Goal: Task Accomplishment & Management: Manage account settings

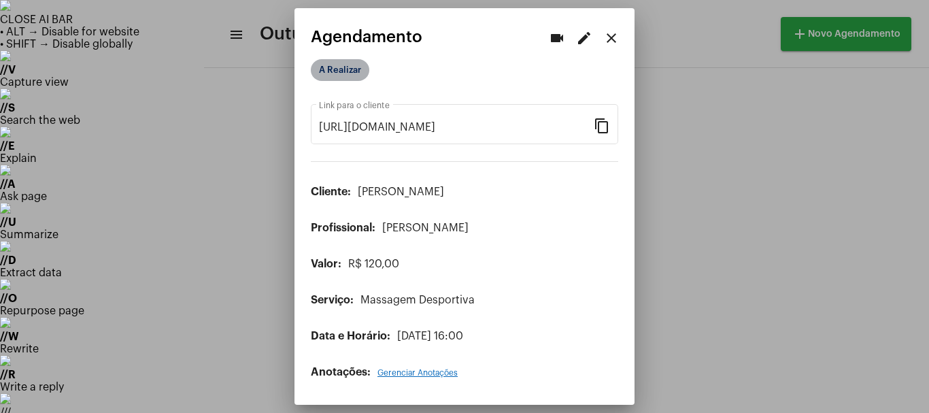
click at [341, 64] on mat-chip "A Realizar" at bounding box center [340, 70] width 58 height 22
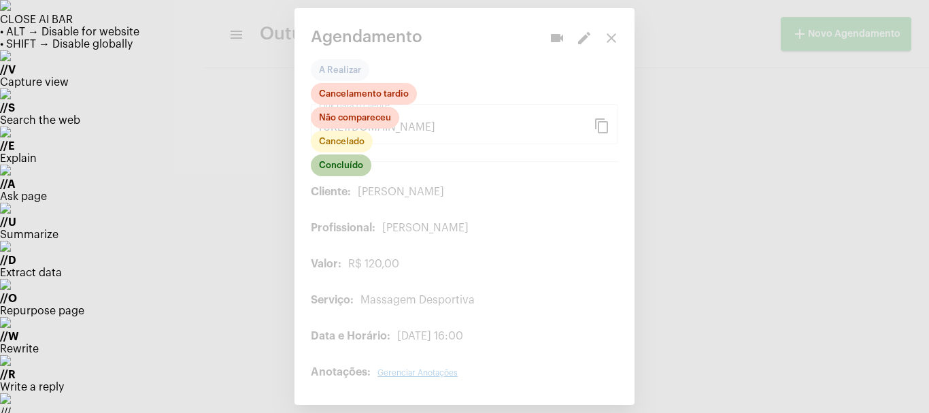
click at [352, 171] on mat-chip "Concluído" at bounding box center [341, 165] width 60 height 22
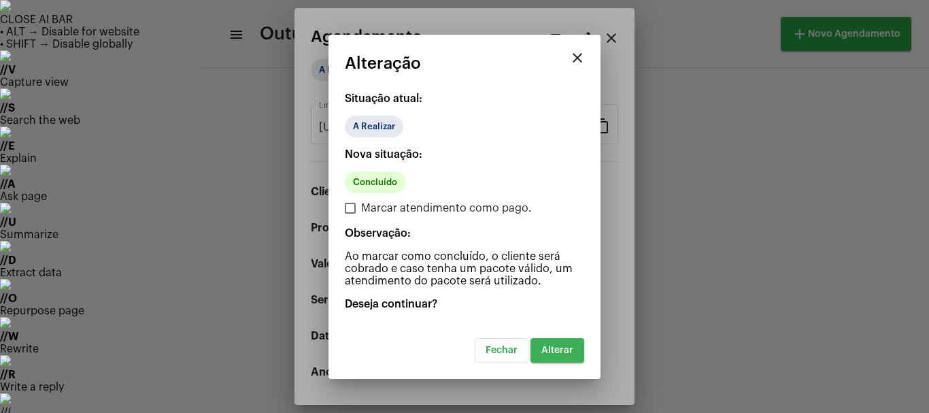
click at [567, 360] on button "Alterar" at bounding box center [557, 350] width 54 height 24
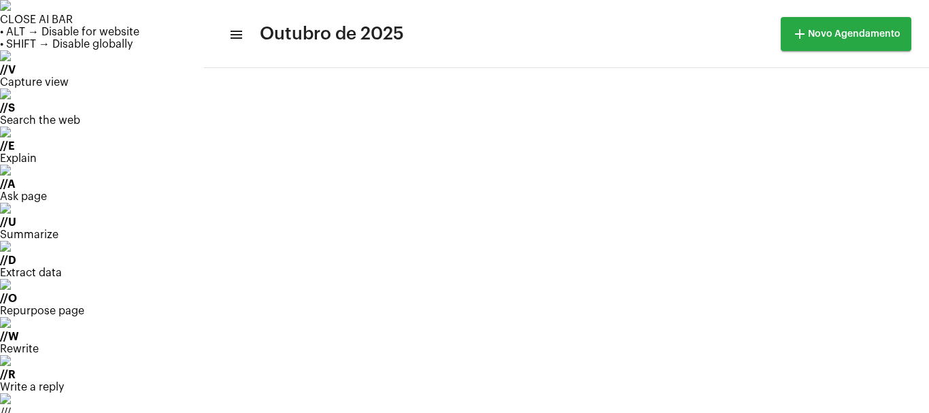
scroll to position [27, 0]
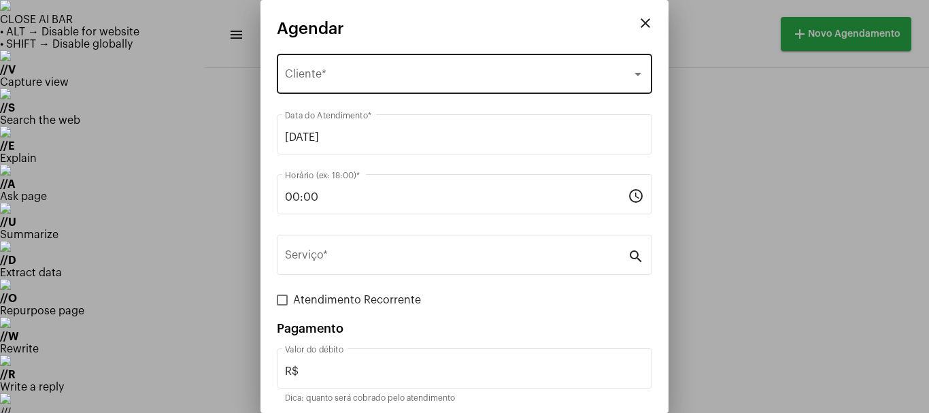
click at [312, 67] on div "Selecione o Cliente Cliente *" at bounding box center [464, 72] width 359 height 43
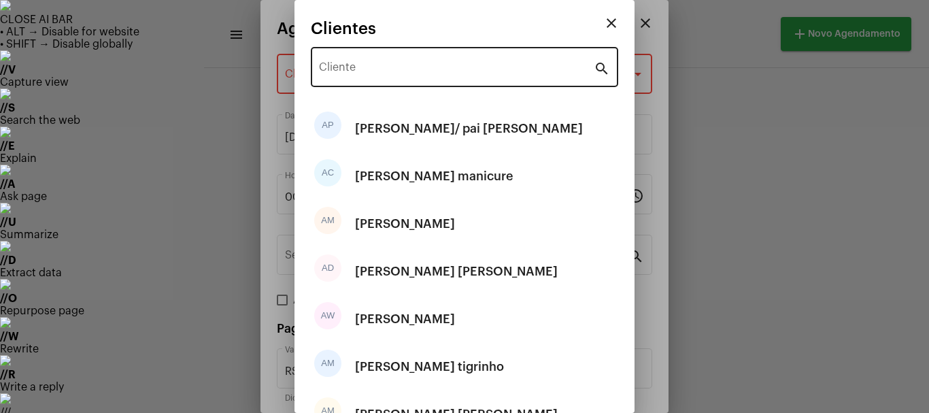
click at [345, 64] on div "Cliente" at bounding box center [456, 65] width 275 height 43
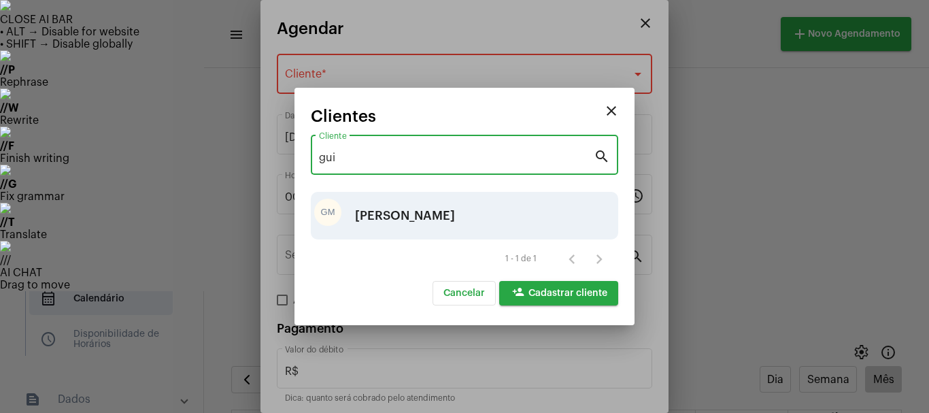
type input "gui"
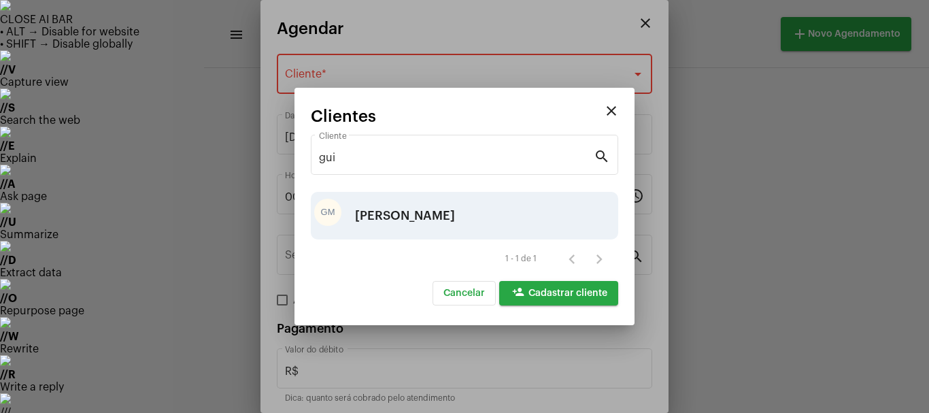
click at [440, 218] on div "[PERSON_NAME]" at bounding box center [405, 215] width 100 height 41
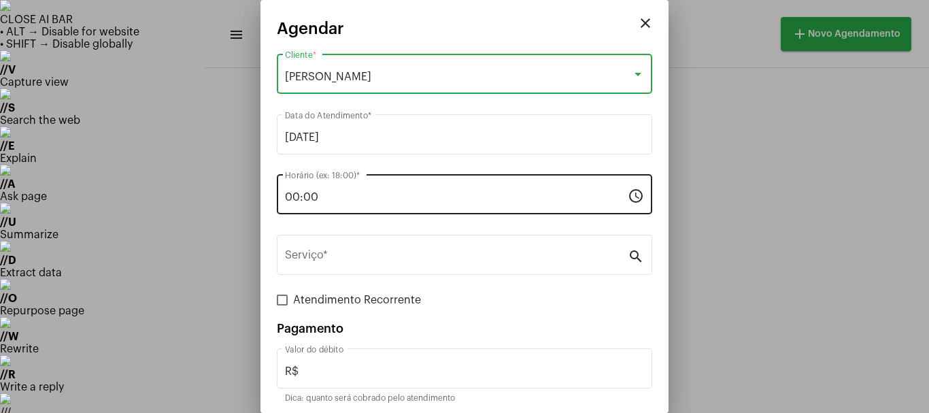
click at [338, 204] on div "00:00 Horário (ex: 18:00) *" at bounding box center [456, 192] width 343 height 43
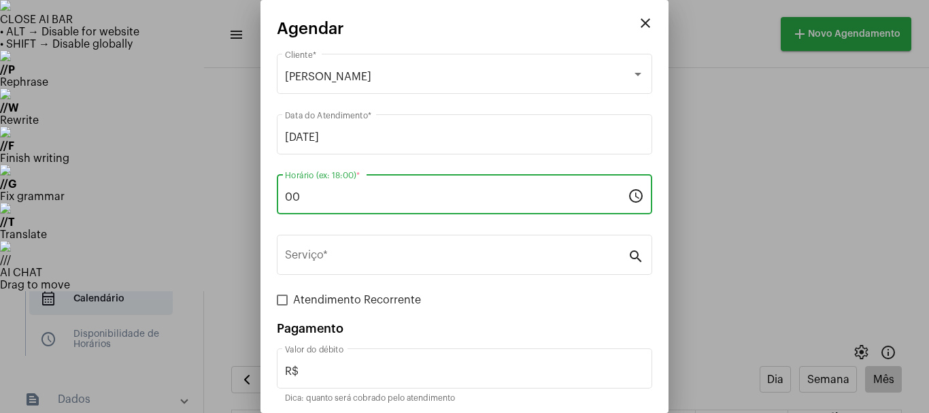
type input "0"
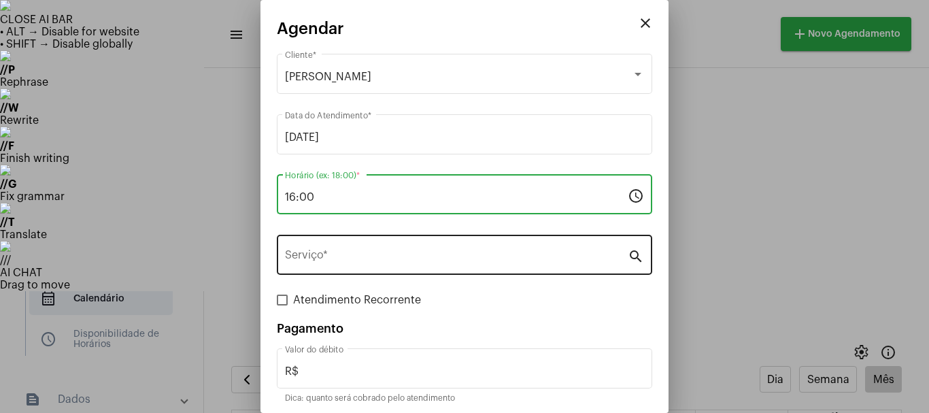
type input "16:00"
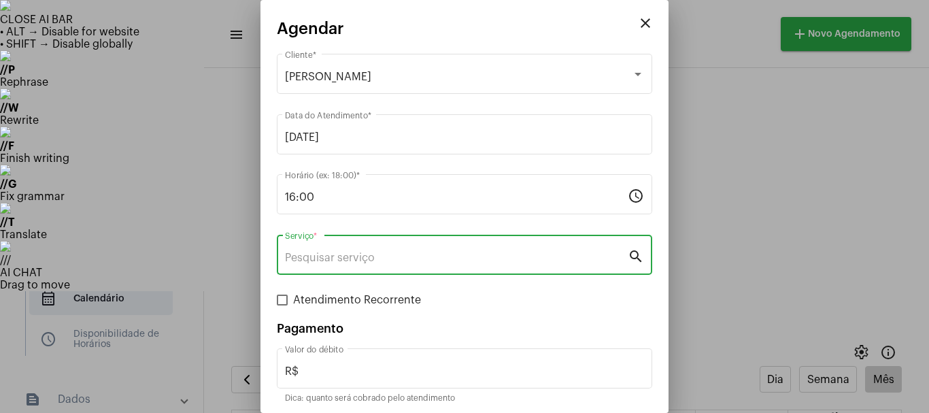
click at [313, 260] on input "Serviço *" at bounding box center [456, 258] width 343 height 12
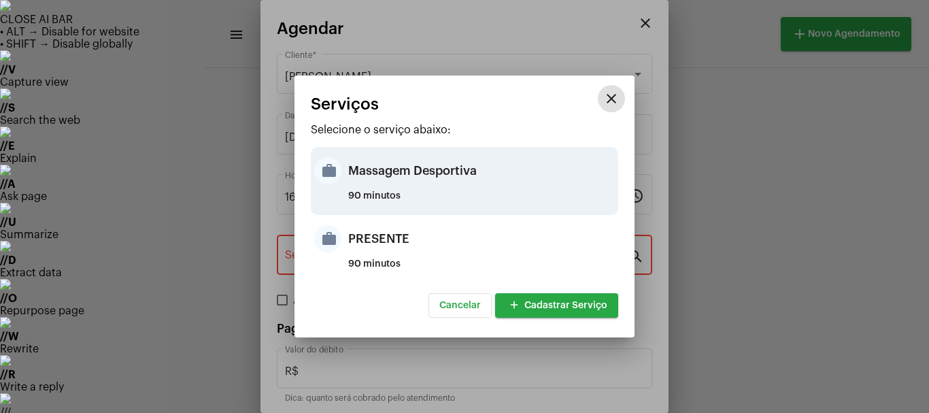
click at [368, 178] on div "Massagem Desportiva" at bounding box center [481, 170] width 266 height 41
type input "Massagem Desportiva"
type input "R$ 120"
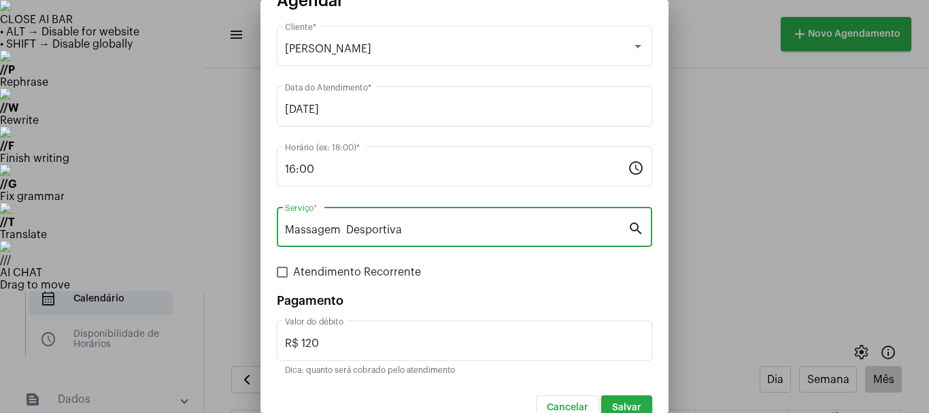
scroll to position [51, 0]
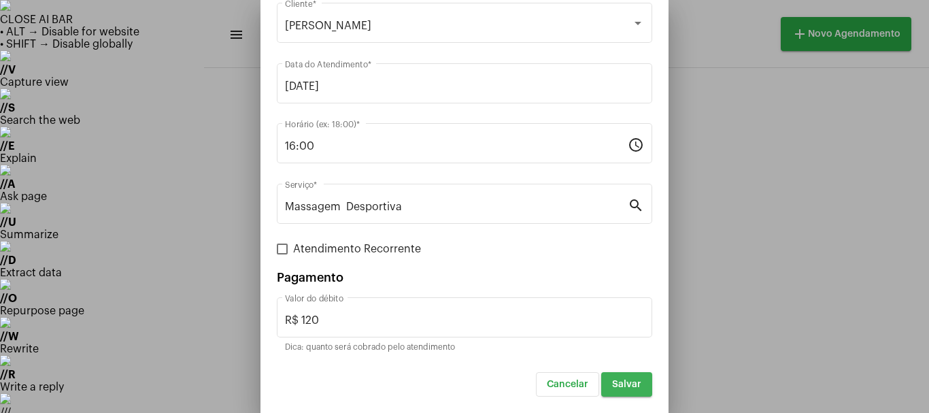
click at [621, 379] on span "Salvar" at bounding box center [626, 384] width 29 height 10
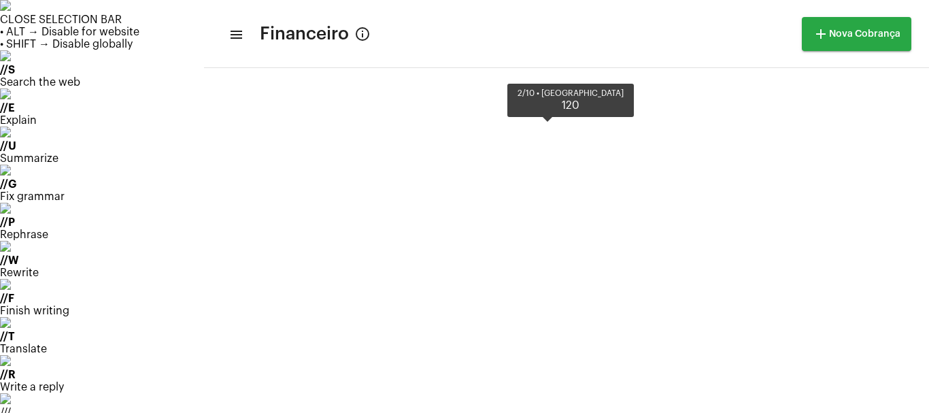
scroll to position [457, 0]
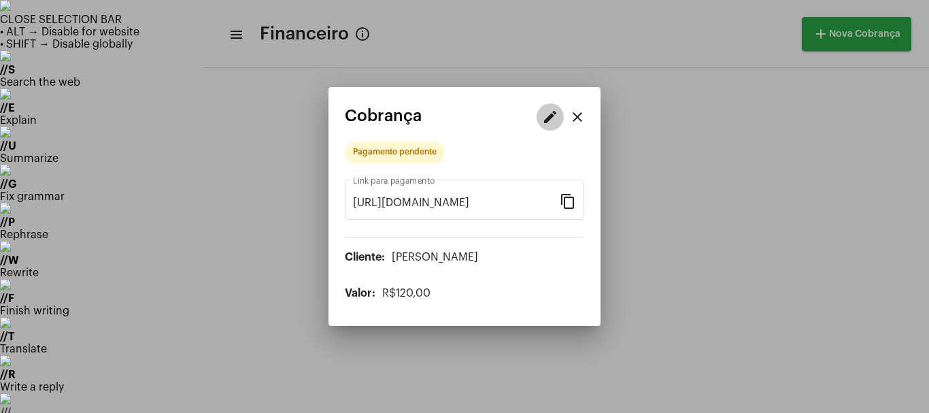
click at [552, 116] on mat-icon "edit" at bounding box center [550, 117] width 16 height 16
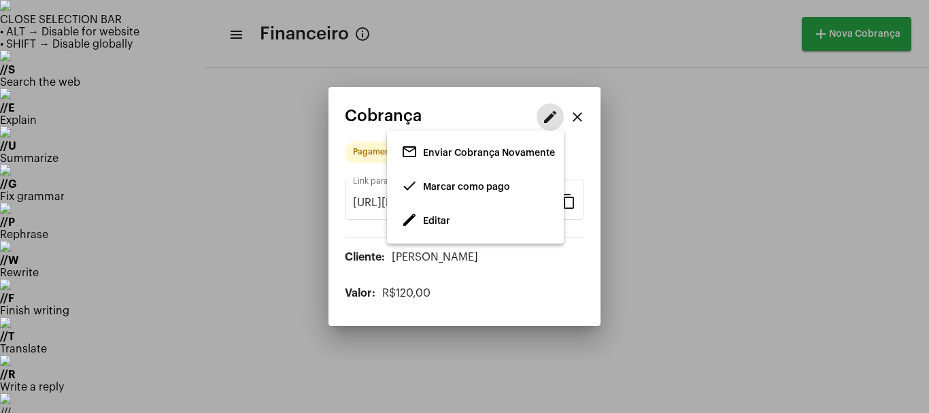
click at [437, 218] on span "Editar" at bounding box center [436, 221] width 27 height 10
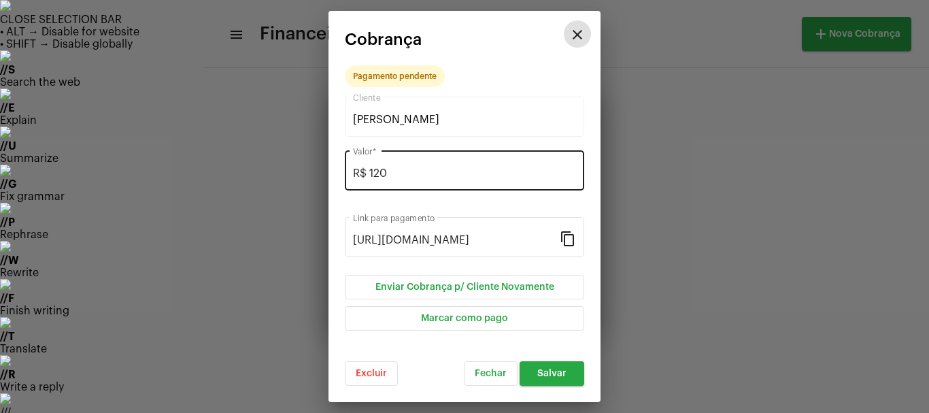
click at [391, 178] on input "R$ 120" at bounding box center [464, 173] width 223 height 12
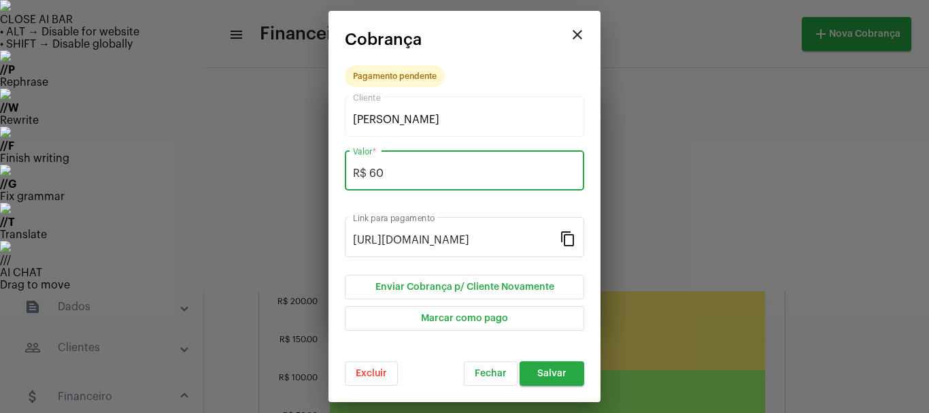
type input "R$ 60"
click at [553, 374] on span "Salvar" at bounding box center [551, 373] width 29 height 10
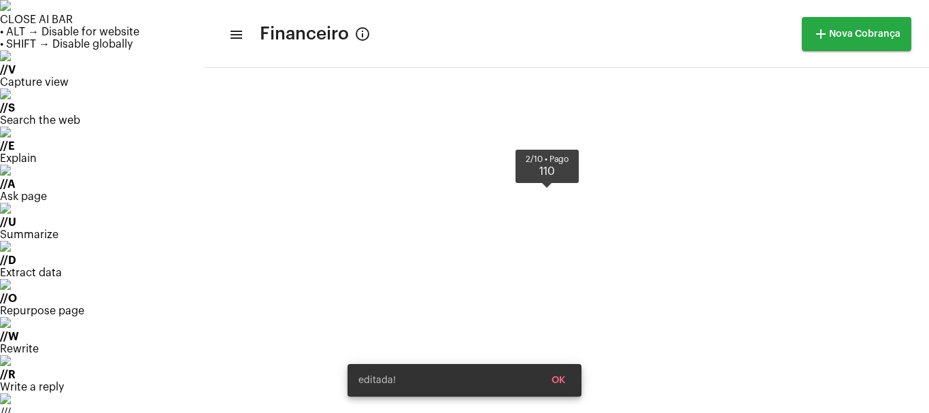
scroll to position [457, 0]
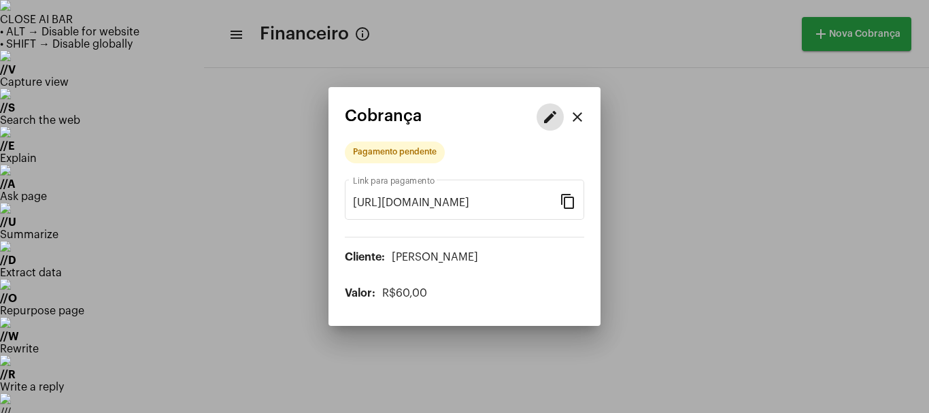
click at [544, 114] on mat-icon "edit" at bounding box center [550, 117] width 16 height 16
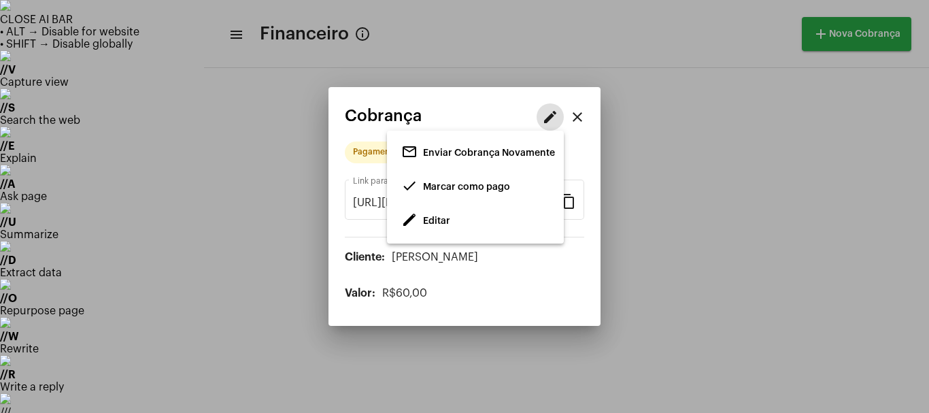
click at [474, 188] on span "Marcar como pago" at bounding box center [466, 187] width 87 height 10
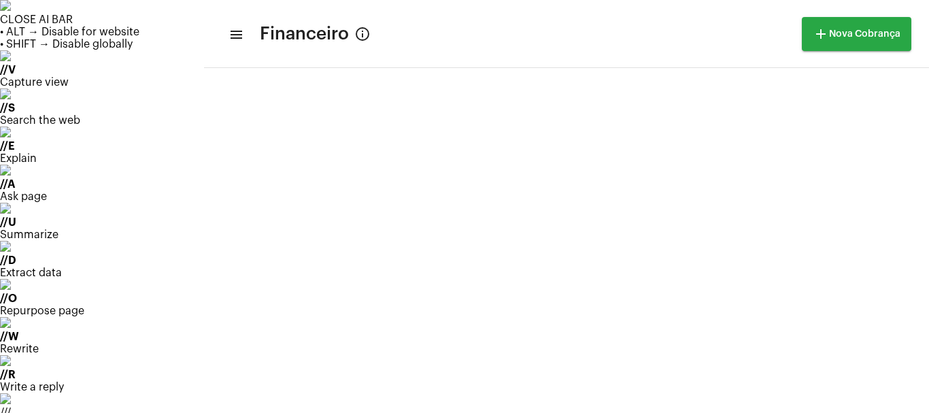
scroll to position [276, 0]
